Goal: Information Seeking & Learning: Learn about a topic

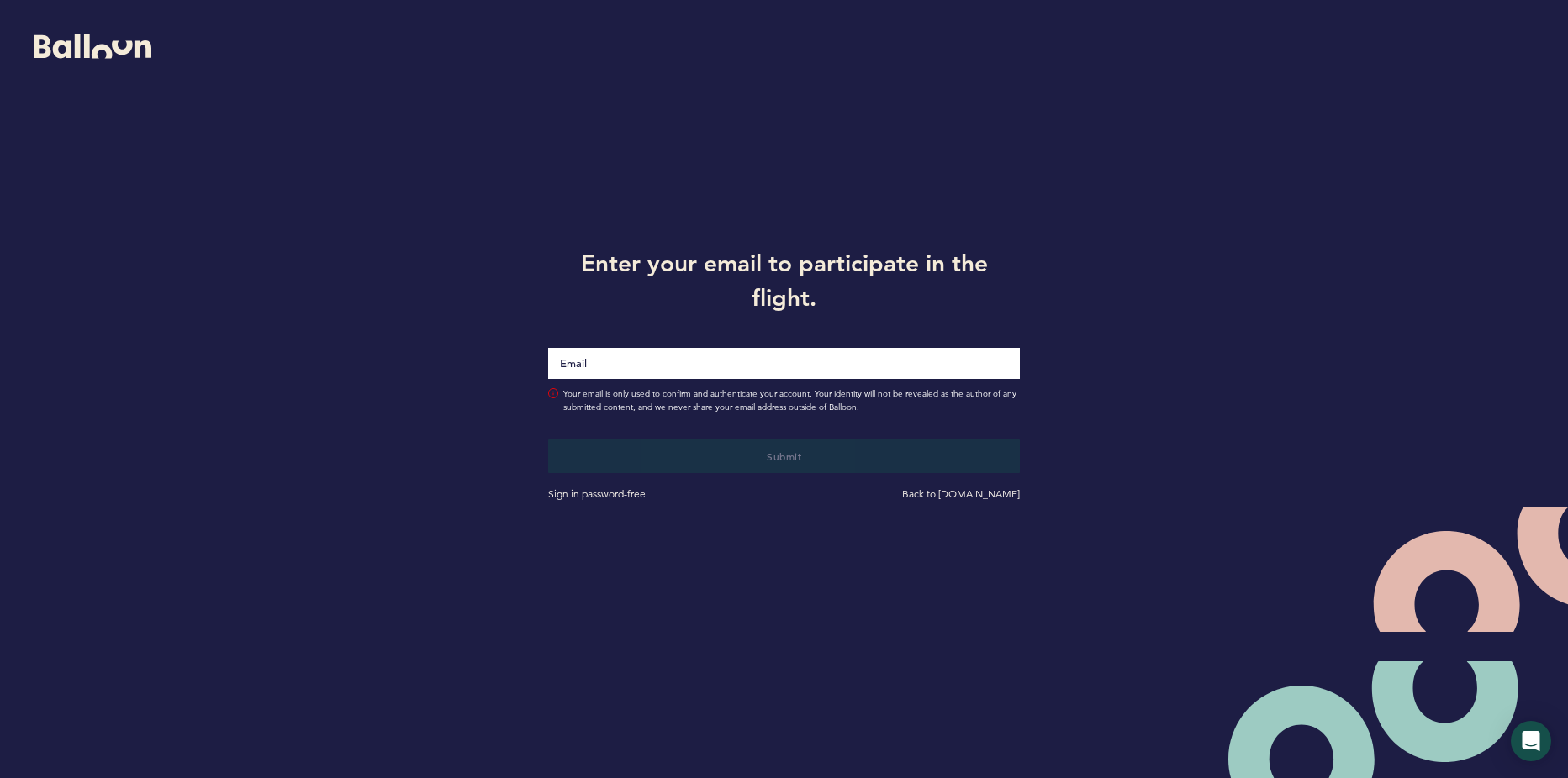
drag, startPoint x: 584, startPoint y: 370, endPoint x: 541, endPoint y: 360, distance: 44.1
click at [543, 358] on div at bounding box center [784, 353] width 498 height 52
click at [573, 501] on div "Sign in password-free" at bounding box center [661, 494] width 249 height 17
click at [582, 364] on input "Email" at bounding box center [784, 364] width 472 height 32
type input "[EMAIL_ADDRESS][DOMAIN_NAME]"
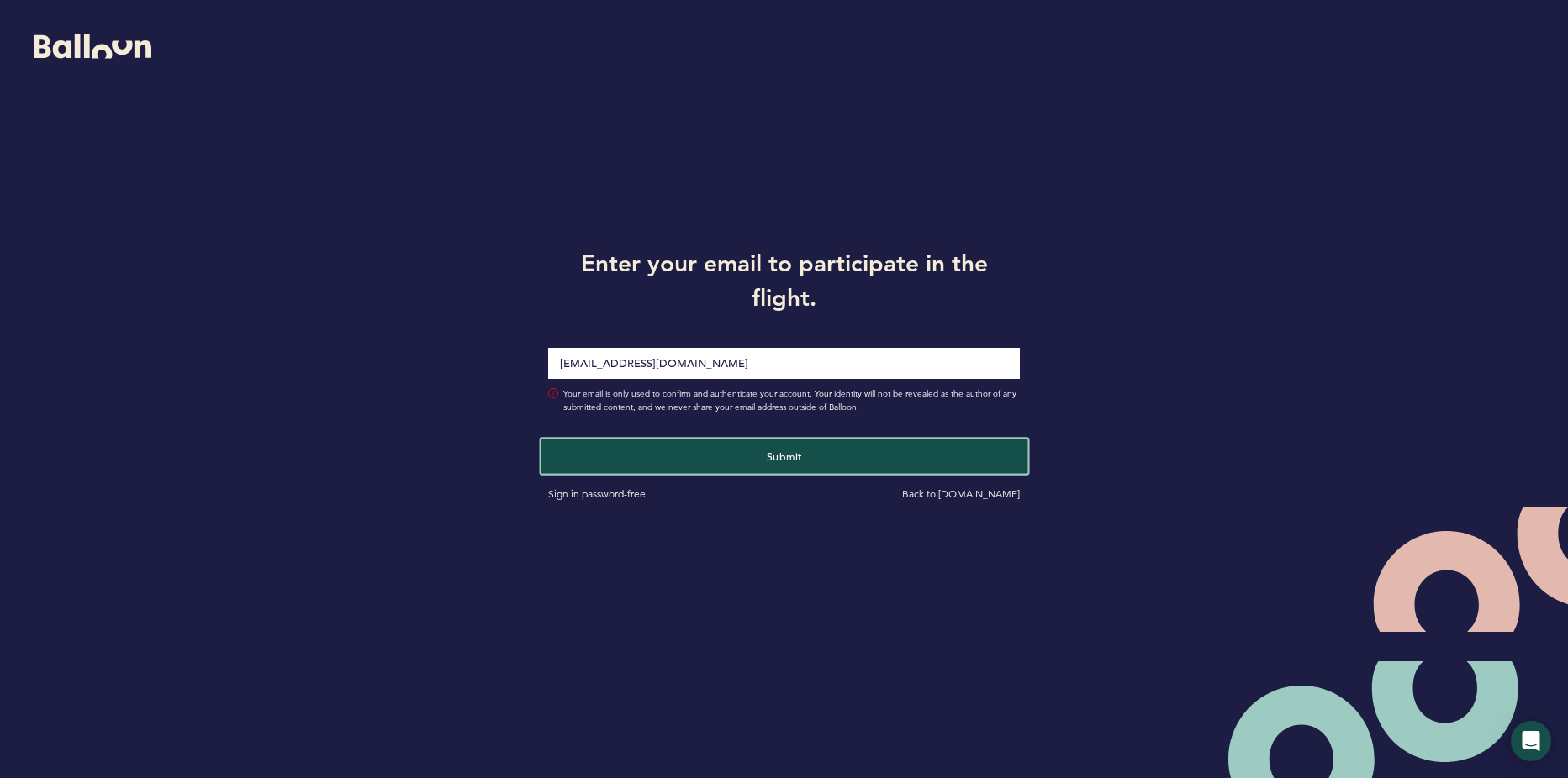
click at [604, 444] on button "Submit" at bounding box center [784, 456] width 487 height 35
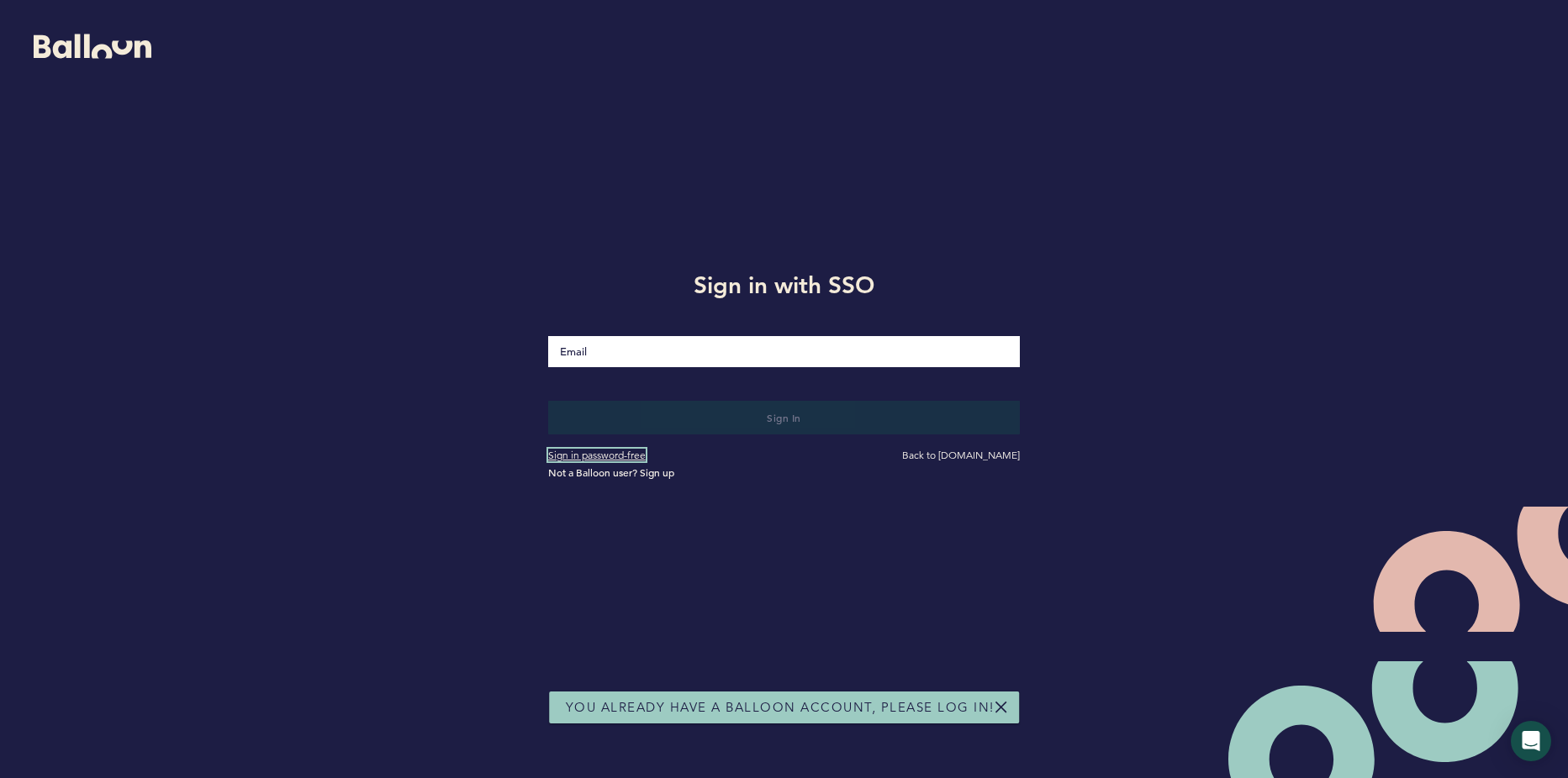
click at [612, 459] on link "Sign in password-free" at bounding box center [597, 455] width 98 height 13
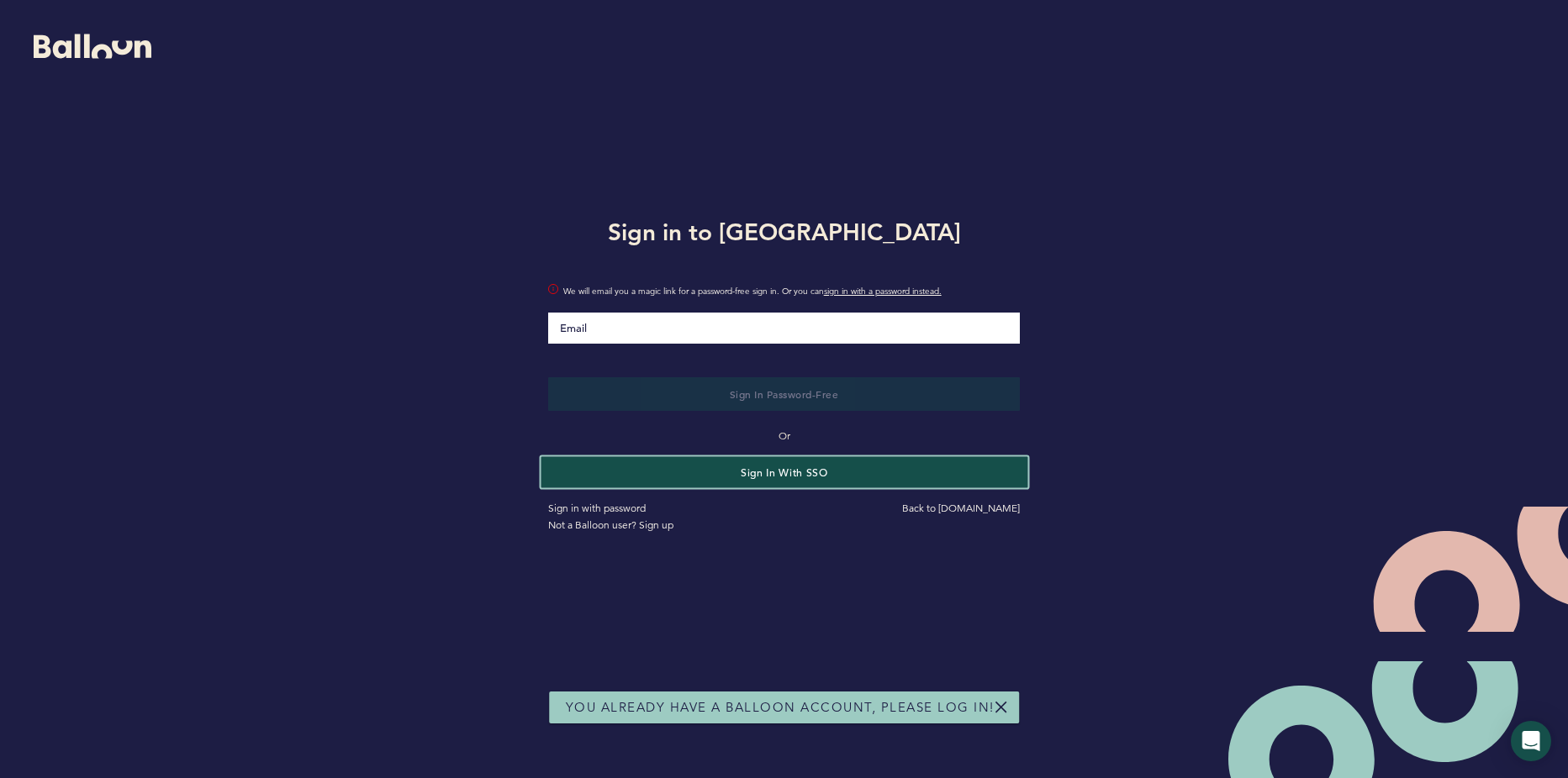
click at [632, 478] on button "Sign in with SSO" at bounding box center [784, 471] width 487 height 31
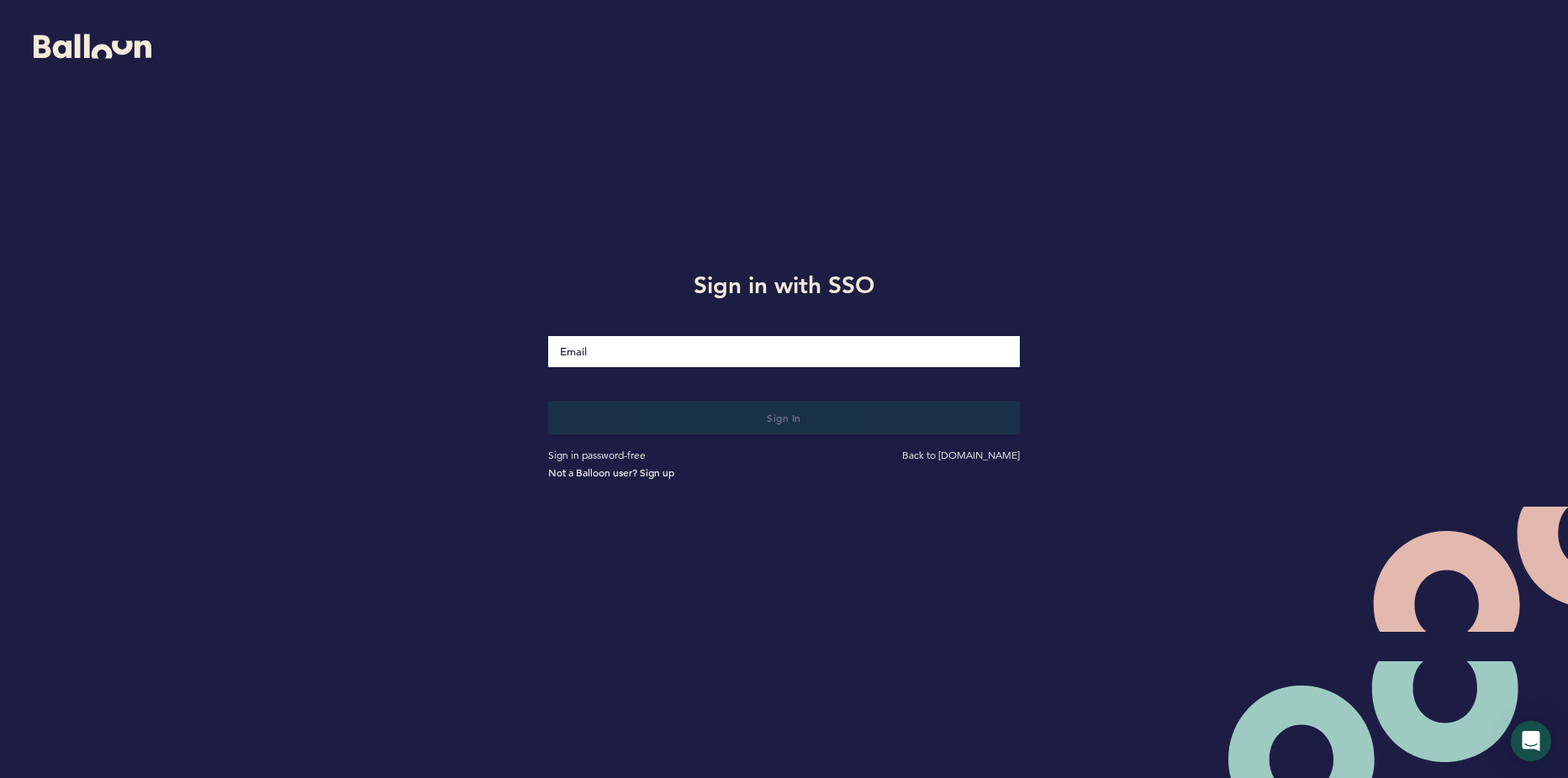
click at [621, 361] on input "Email" at bounding box center [784, 352] width 472 height 31
type input "[EMAIL_ADDRESS][DOMAIN_NAME]"
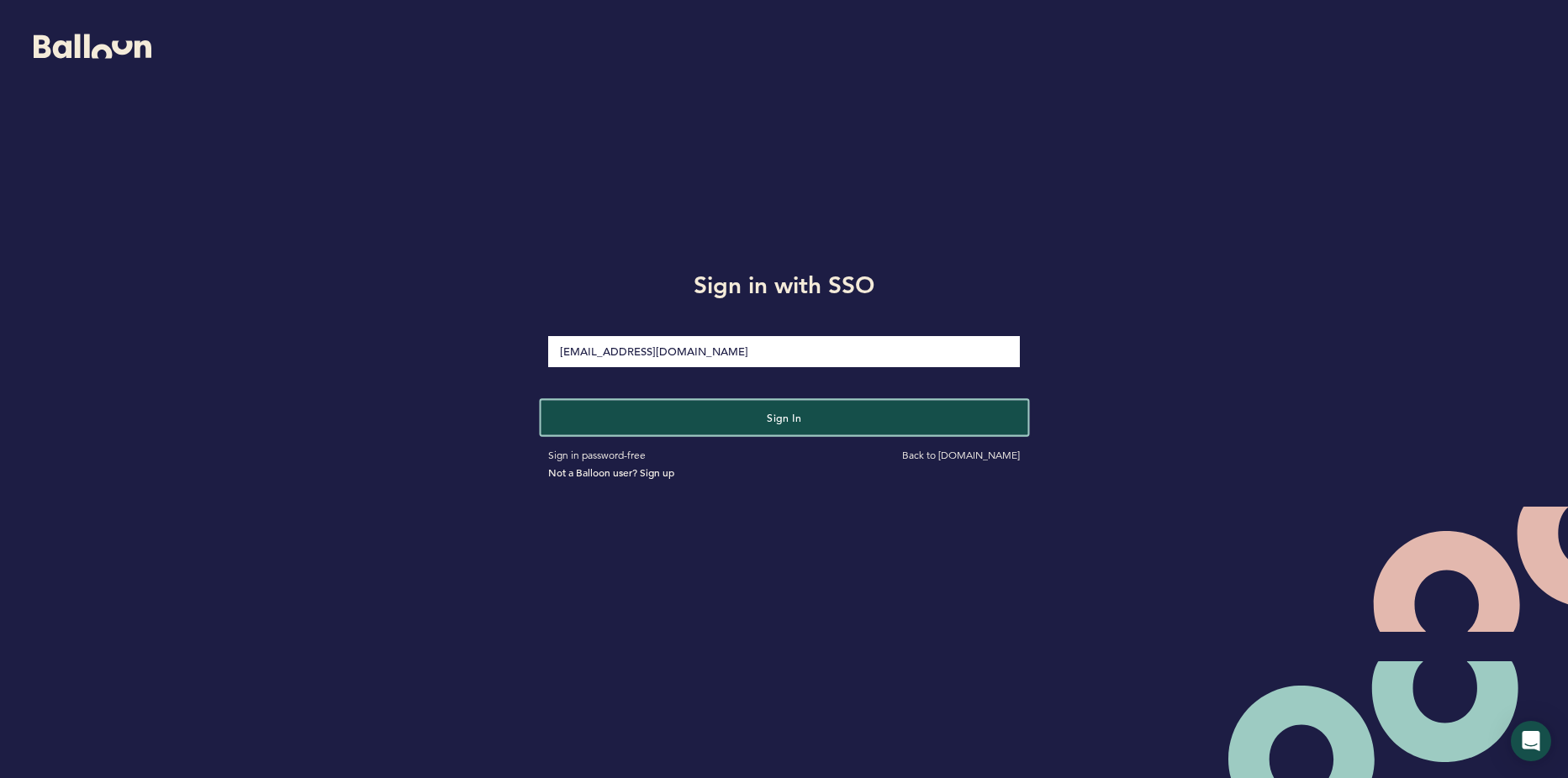
click at [643, 415] on button "Sign in" at bounding box center [784, 417] width 487 height 35
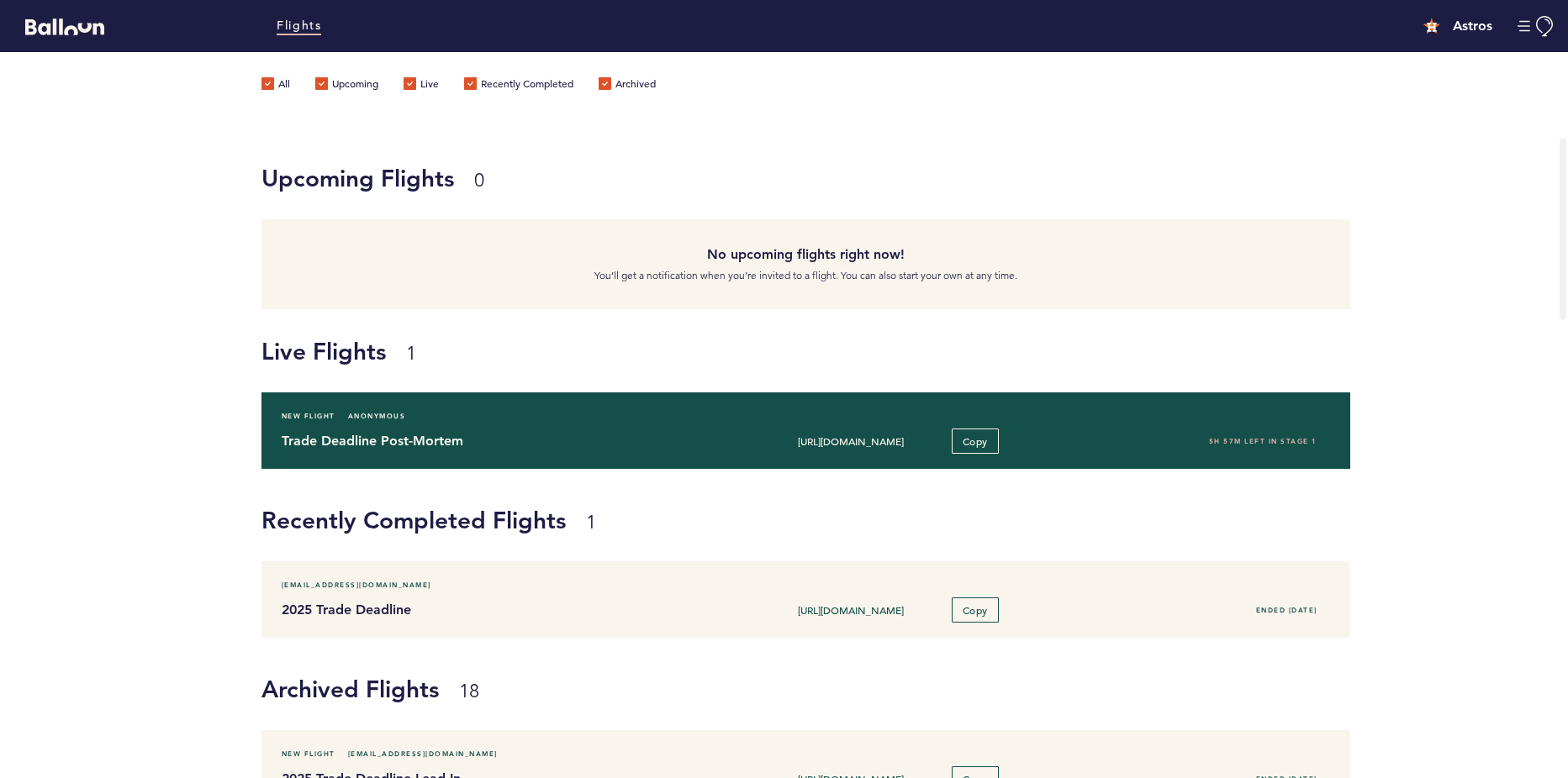
click at [791, 425] on div "New Flight Anonymous Trade Deadline Post-Mortem [URL][DOMAIN_NAME] Copy 5H 57M …" at bounding box center [806, 431] width 1089 height 76
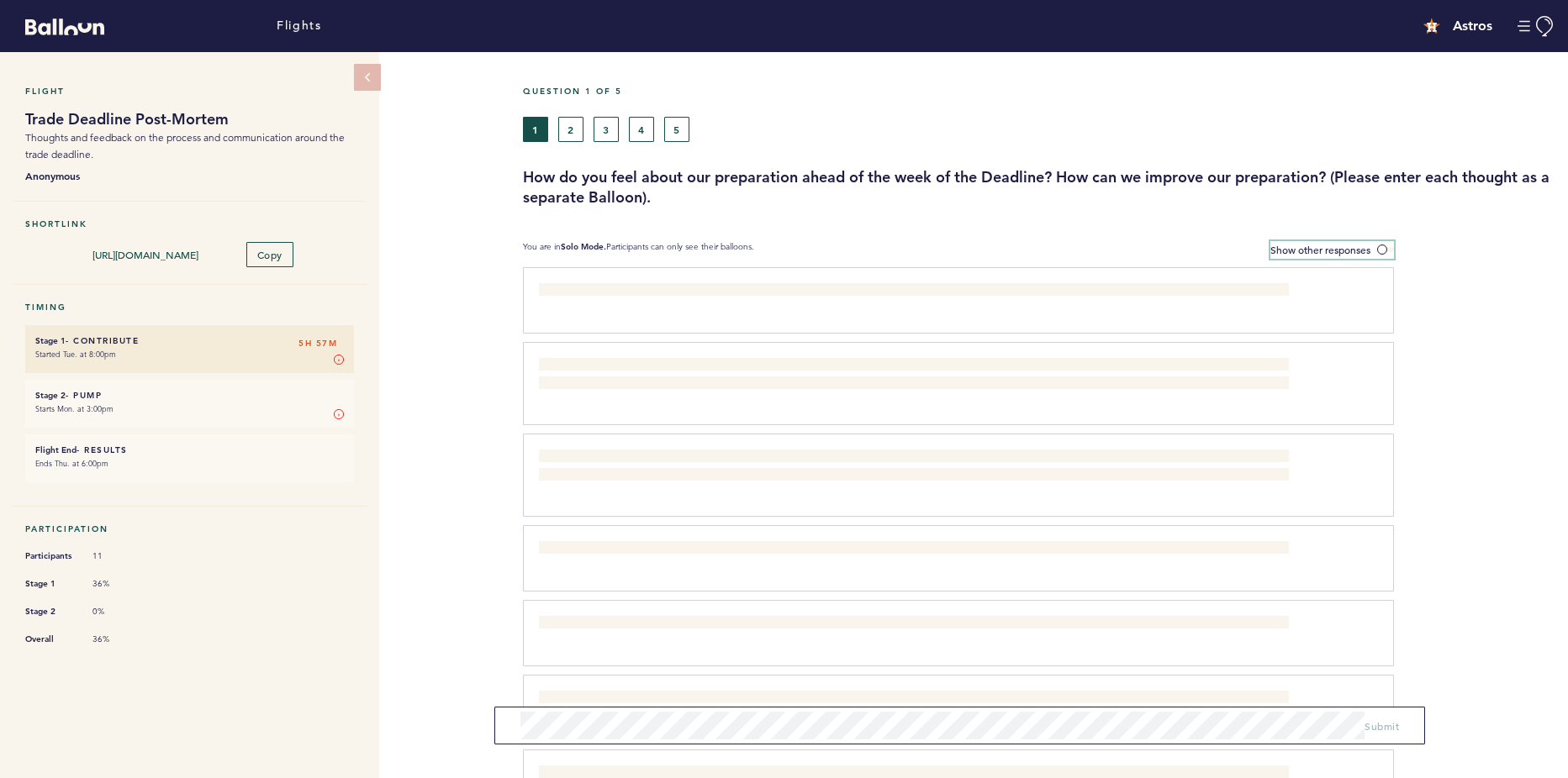
click at [1374, 252] on label "Show other responses" at bounding box center [1332, 250] width 124 height 18
click at [0, 0] on input "Show other responses" at bounding box center [0, 0] width 0 height 0
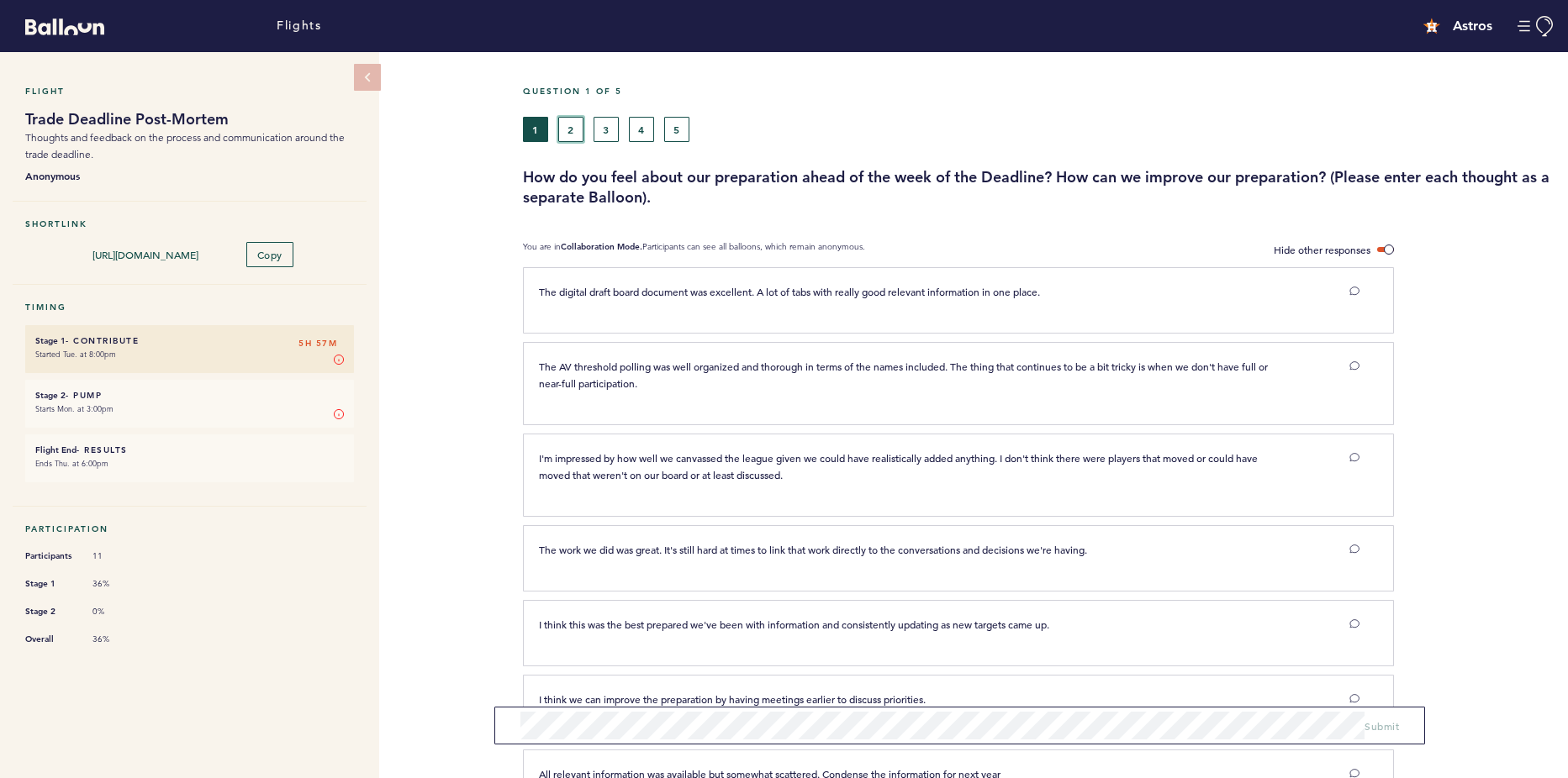
click at [572, 136] on button "2" at bounding box center [571, 130] width 25 height 25
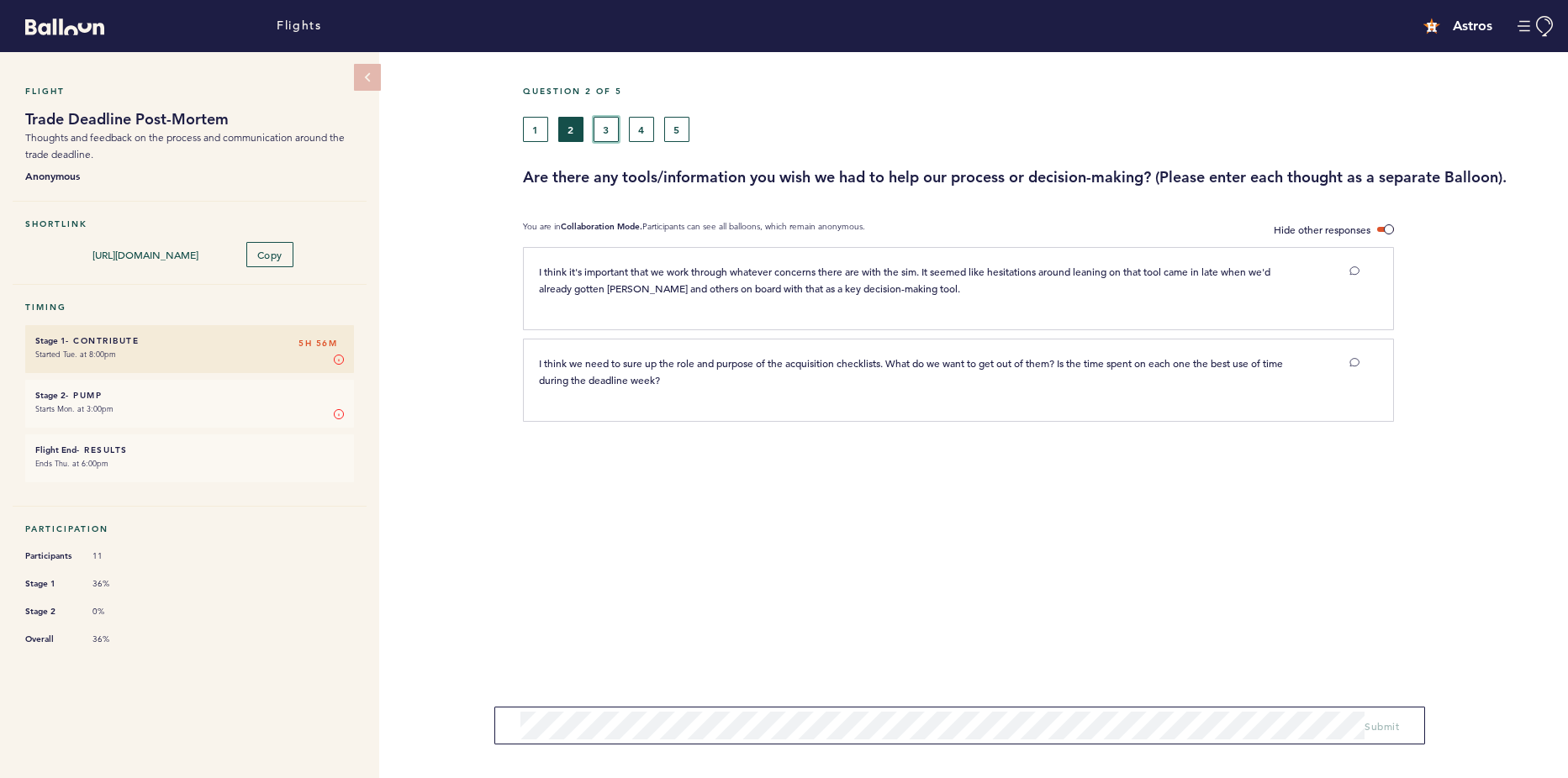
click at [611, 134] on button "3" at bounding box center [606, 130] width 25 height 25
click at [644, 140] on button "4" at bounding box center [642, 130] width 25 height 25
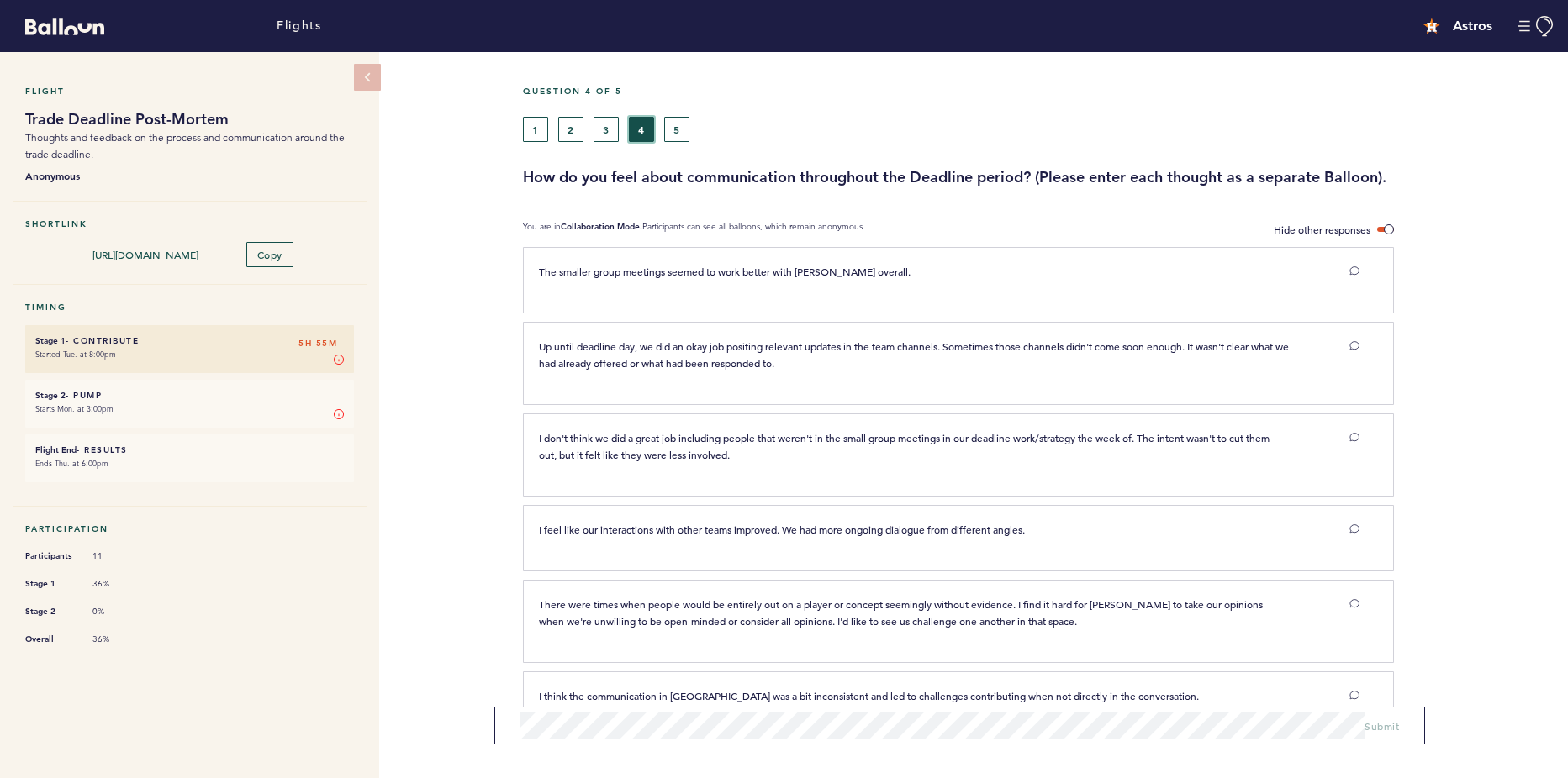
scroll to position [50, 0]
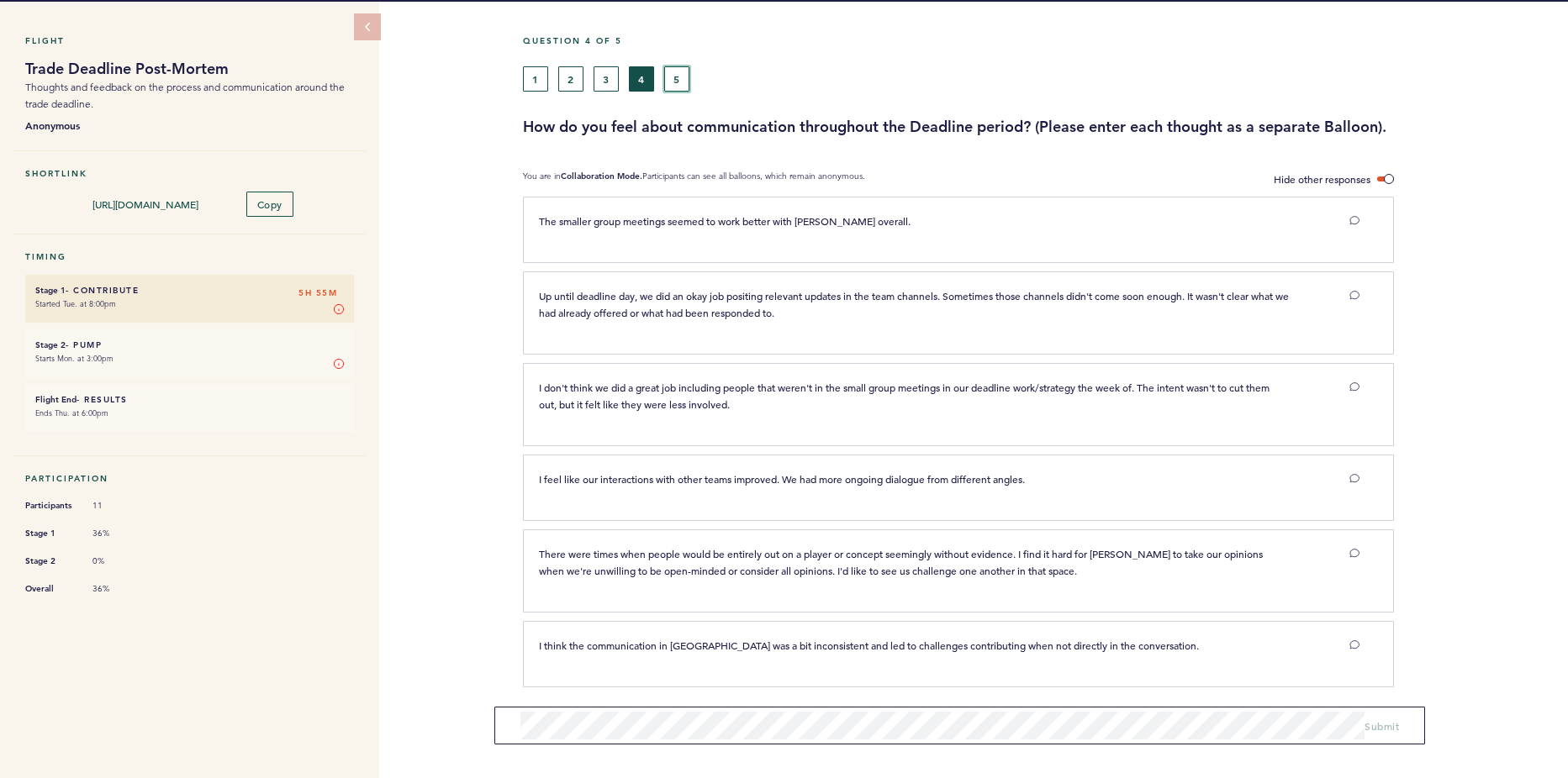
click at [672, 84] on button "5" at bounding box center [677, 79] width 25 height 25
